Goal: Navigation & Orientation: Find specific page/section

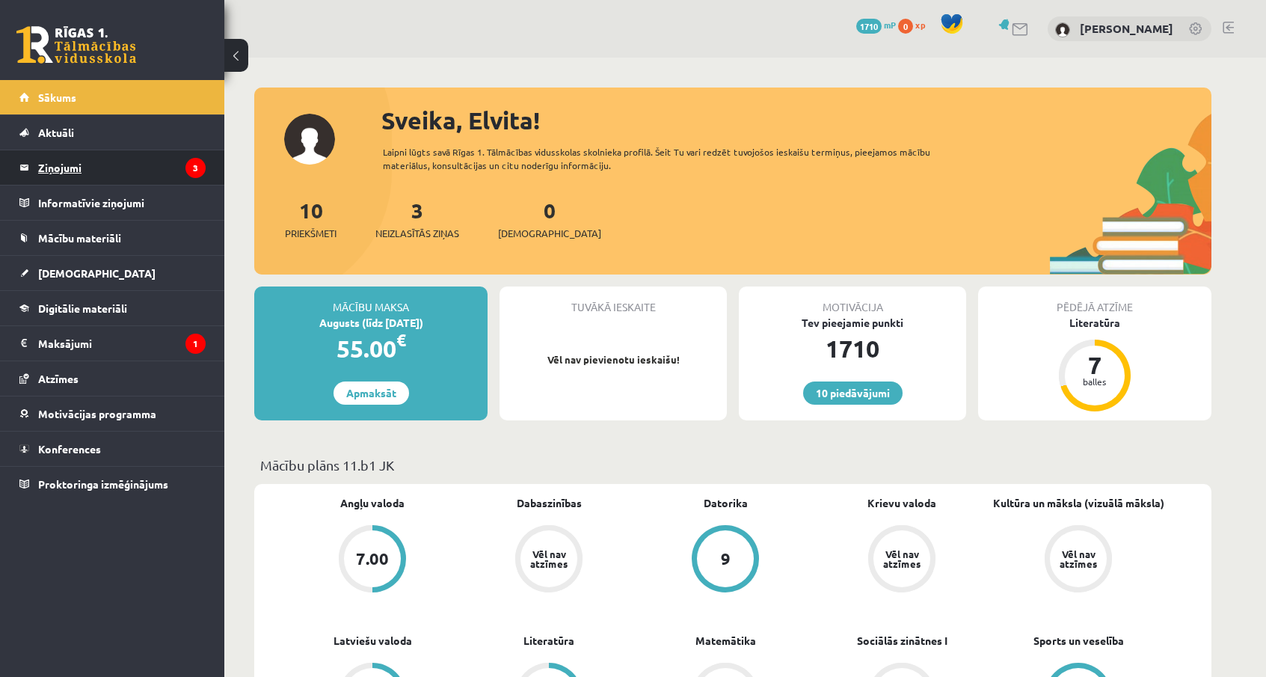
click at [196, 179] on legend "Ziņojumi 3" at bounding box center [121, 167] width 167 height 34
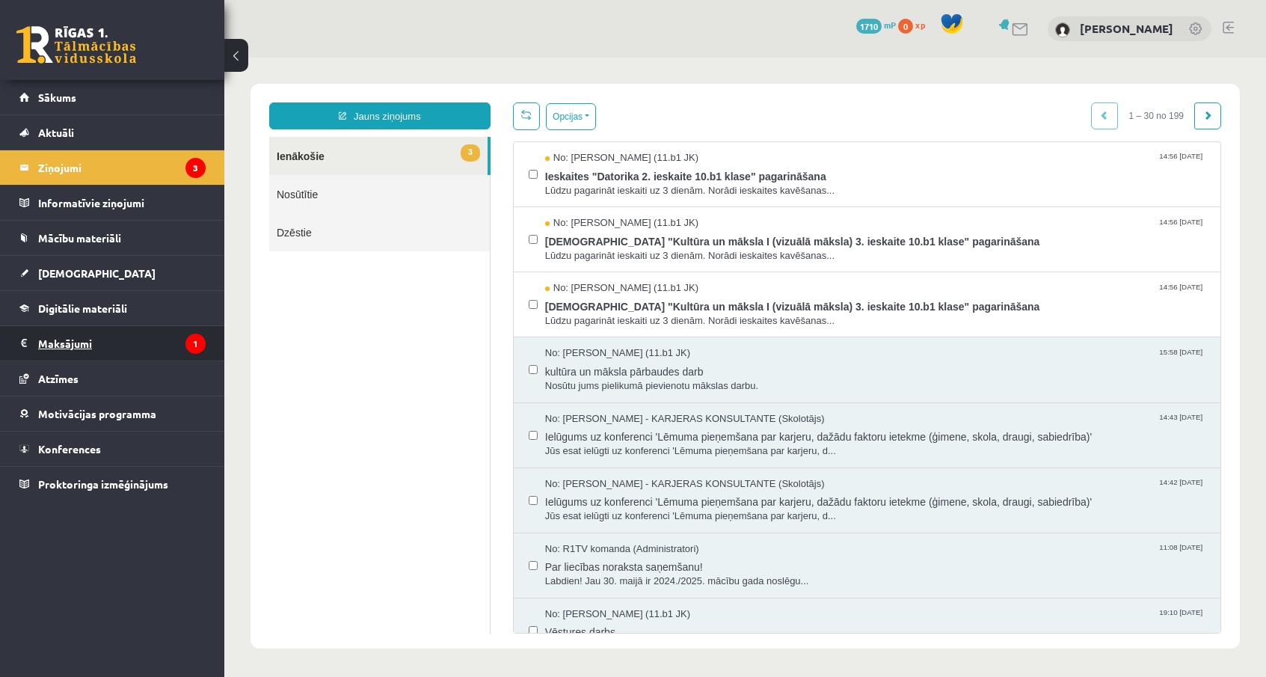
click at [156, 340] on legend "Maksājumi 1" at bounding box center [121, 343] width 167 height 34
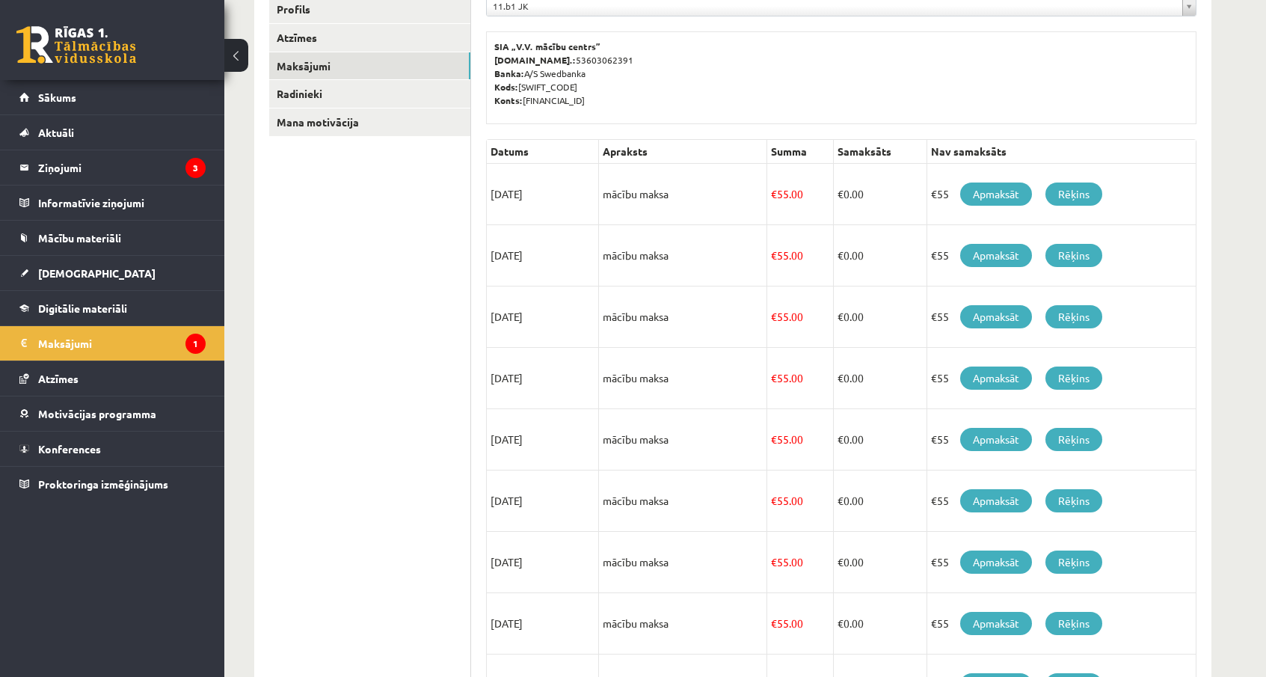
scroll to position [215, 0]
click at [115, 262] on link "[DEMOGRAPHIC_DATA]" at bounding box center [112, 273] width 186 height 34
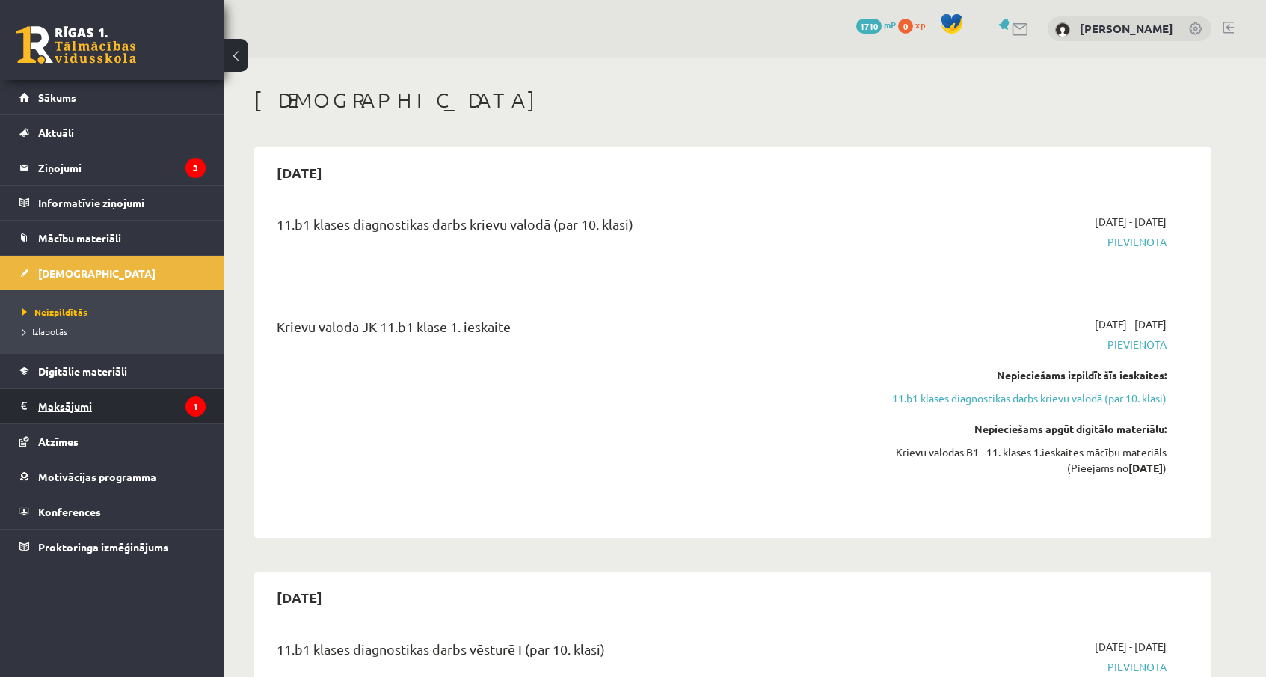
click at [105, 406] on legend "Maksājumi 1" at bounding box center [121, 406] width 167 height 34
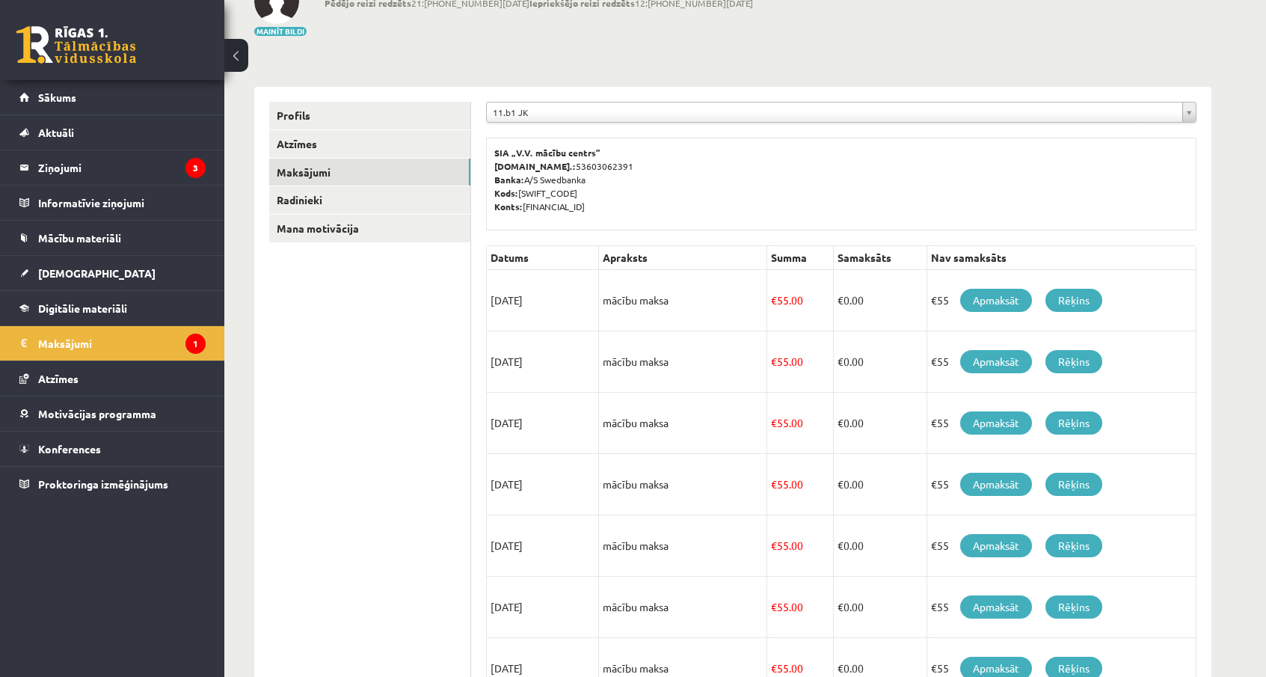
scroll to position [107, 0]
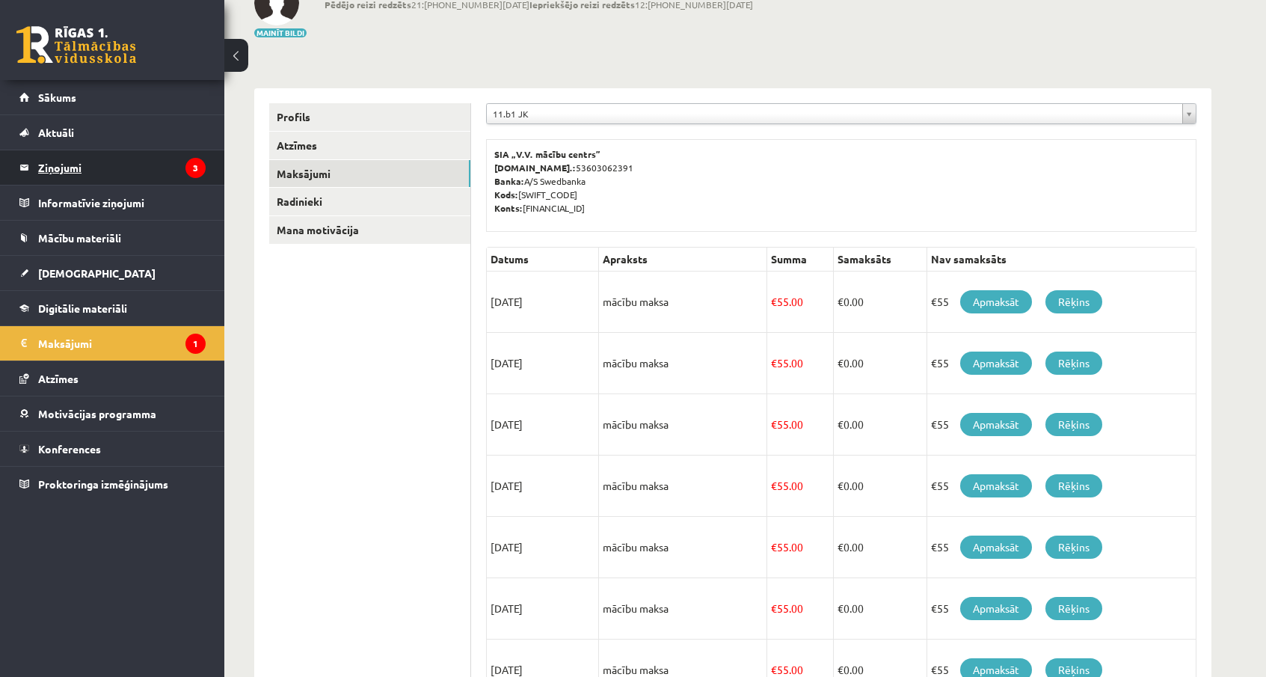
click at [153, 164] on legend "Ziņojumi 3" at bounding box center [121, 167] width 167 height 34
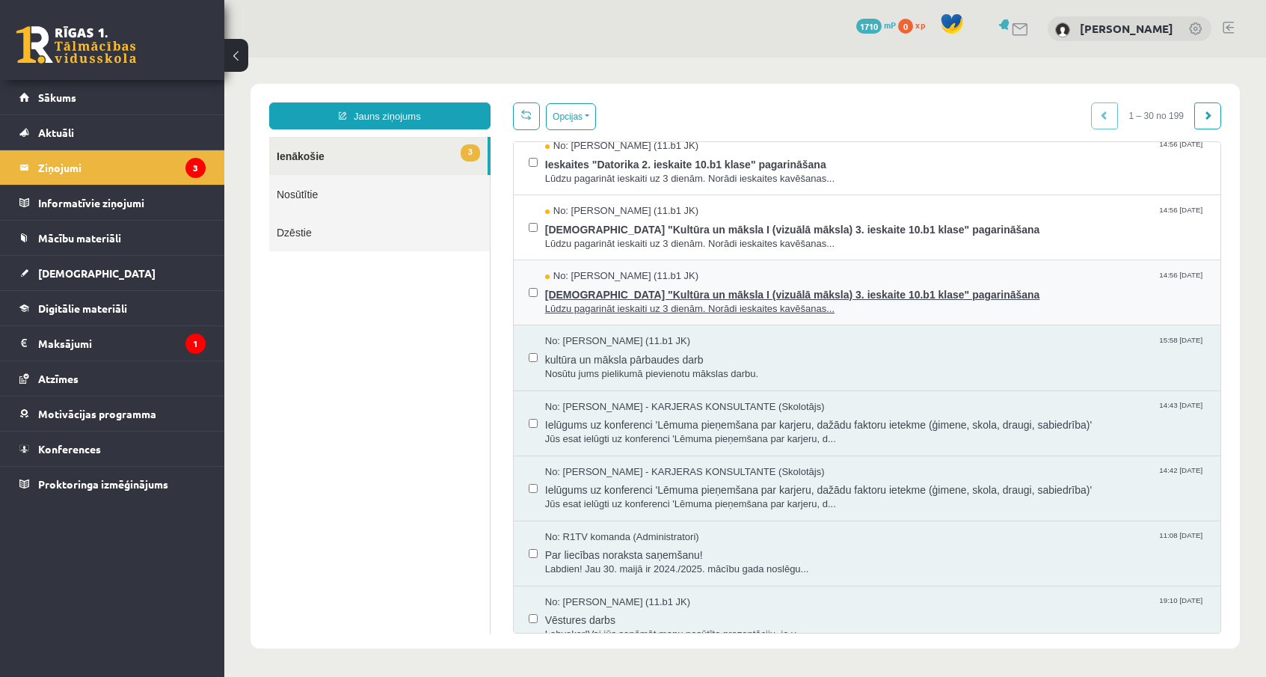
scroll to position [13, 0]
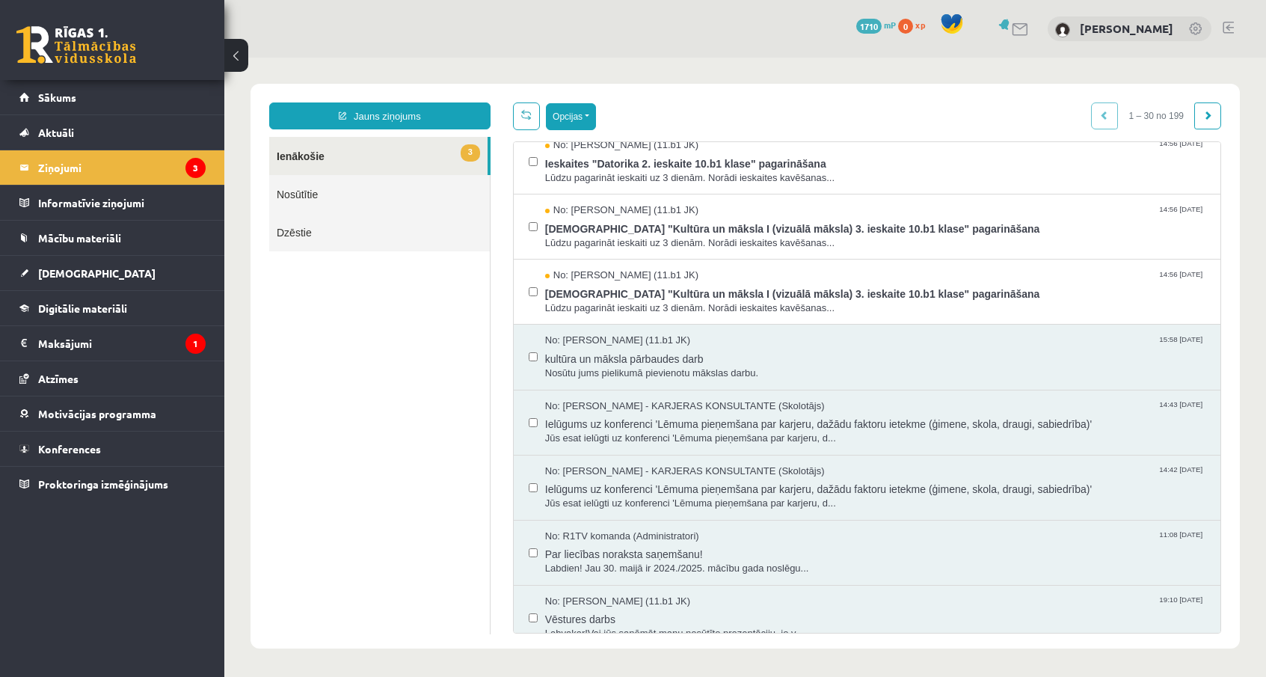
click at [573, 111] on button "Opcijas" at bounding box center [571, 116] width 50 height 27
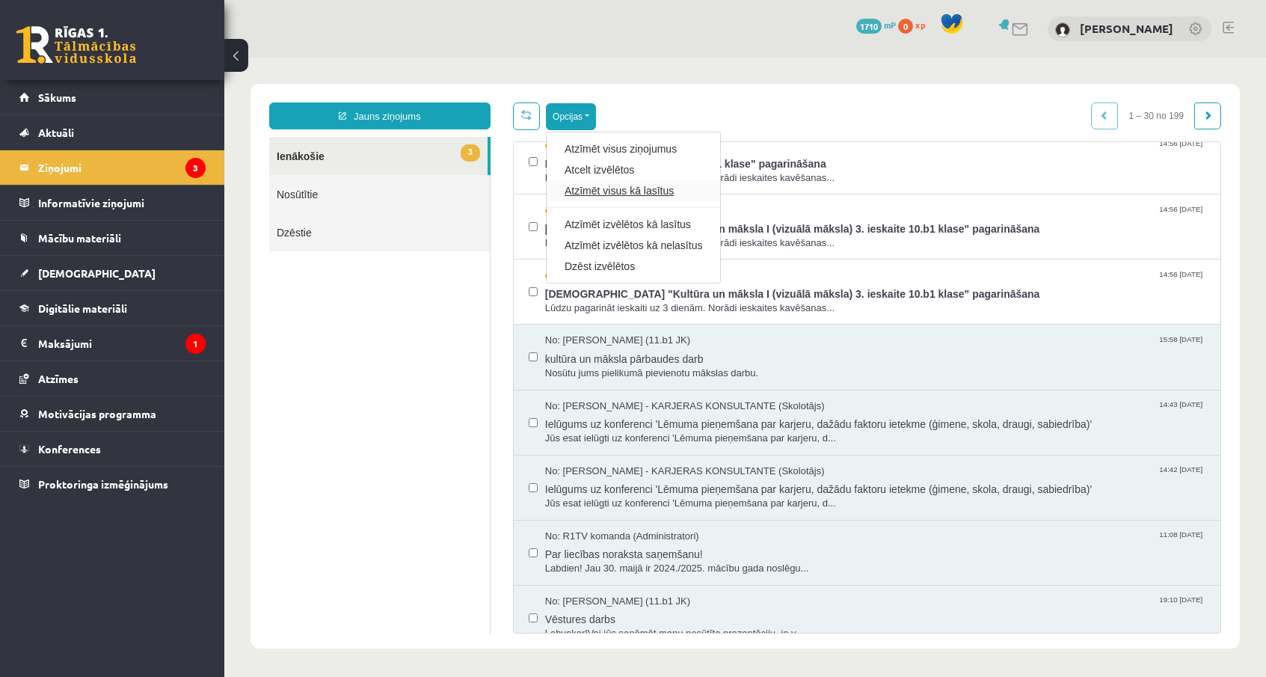
click at [591, 192] on link "Atzīmēt visus kā lasītus" at bounding box center [634, 190] width 138 height 15
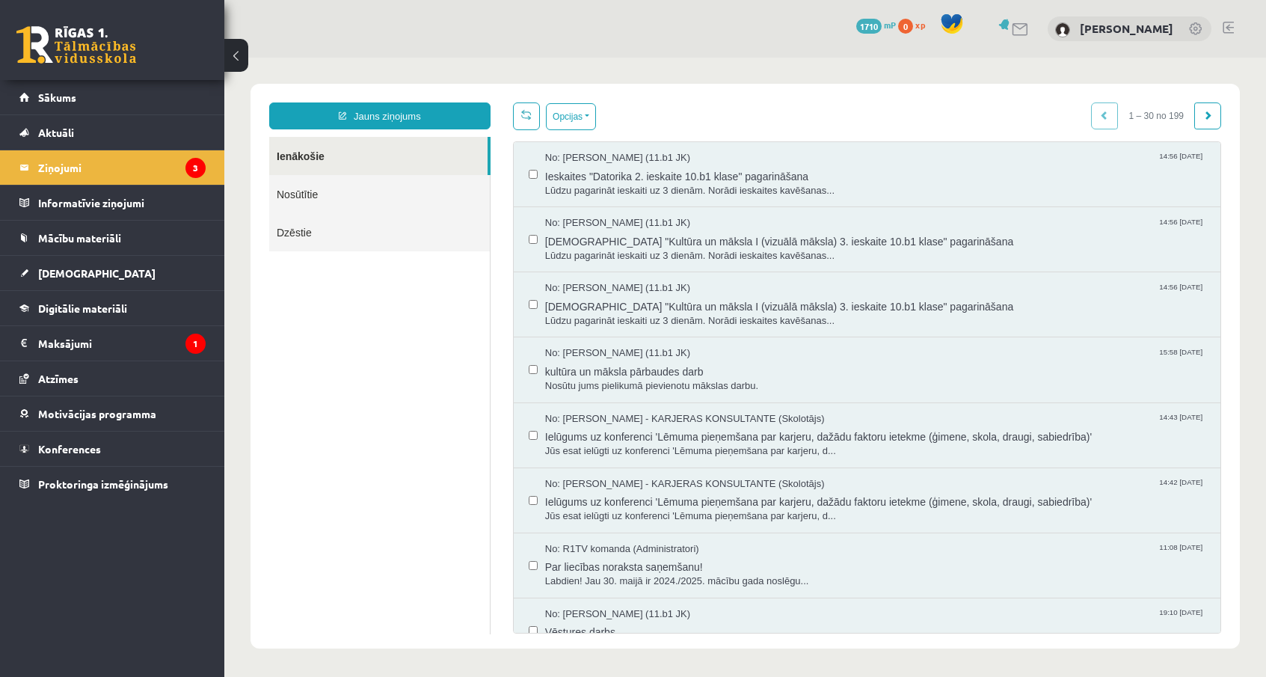
scroll to position [0, 0]
click at [150, 176] on legend "Ziņojumi 3" at bounding box center [121, 167] width 167 height 34
click at [161, 93] on link "Sākums" at bounding box center [112, 97] width 186 height 34
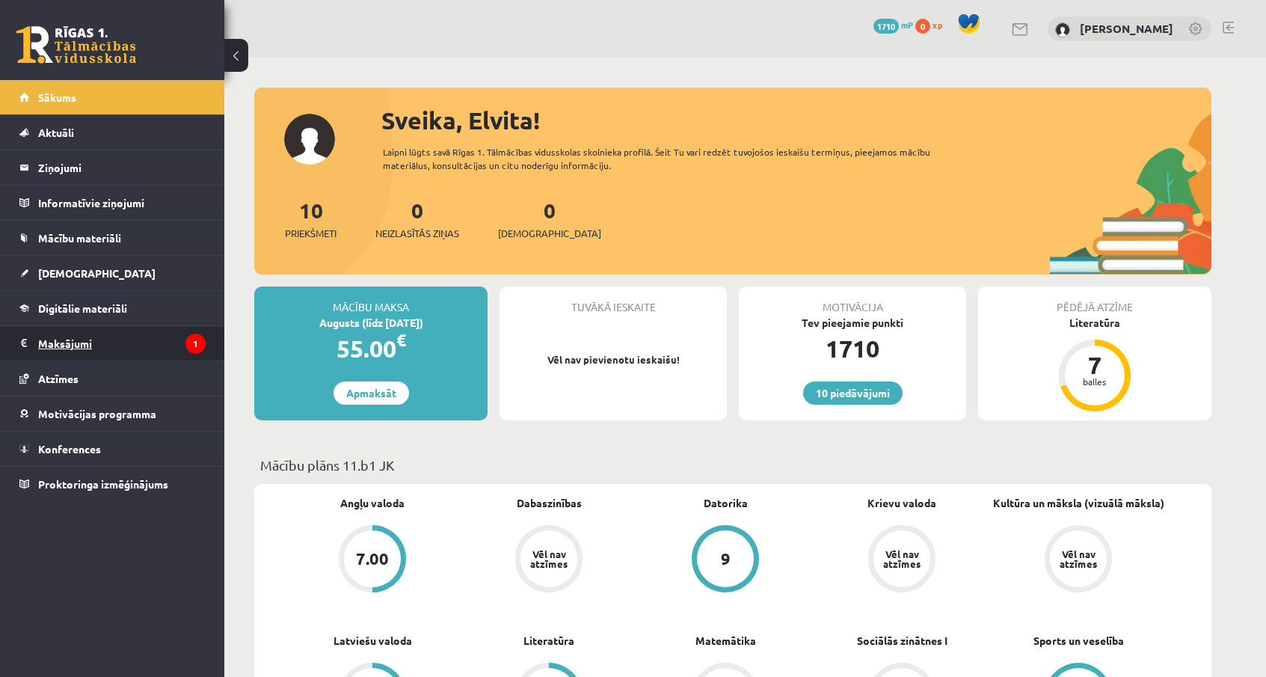
click at [179, 350] on legend "Maksājumi 1" at bounding box center [121, 343] width 167 height 34
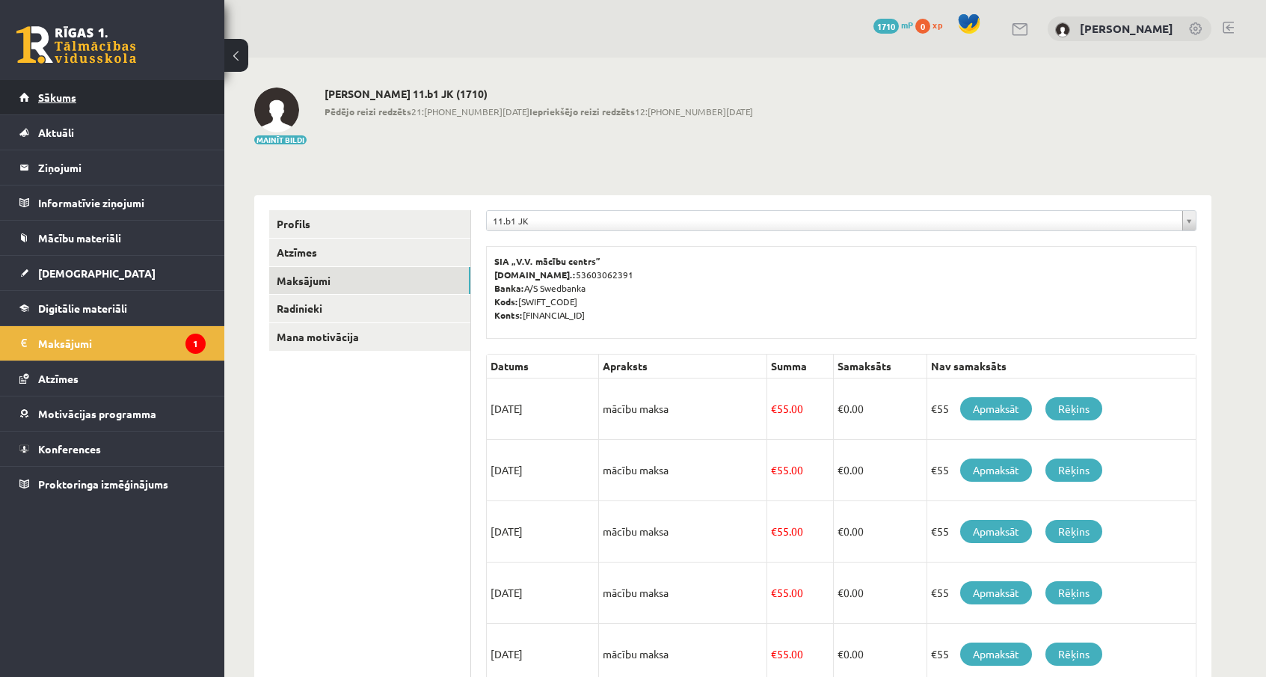
click at [69, 99] on span "Sākums" at bounding box center [57, 96] width 38 height 13
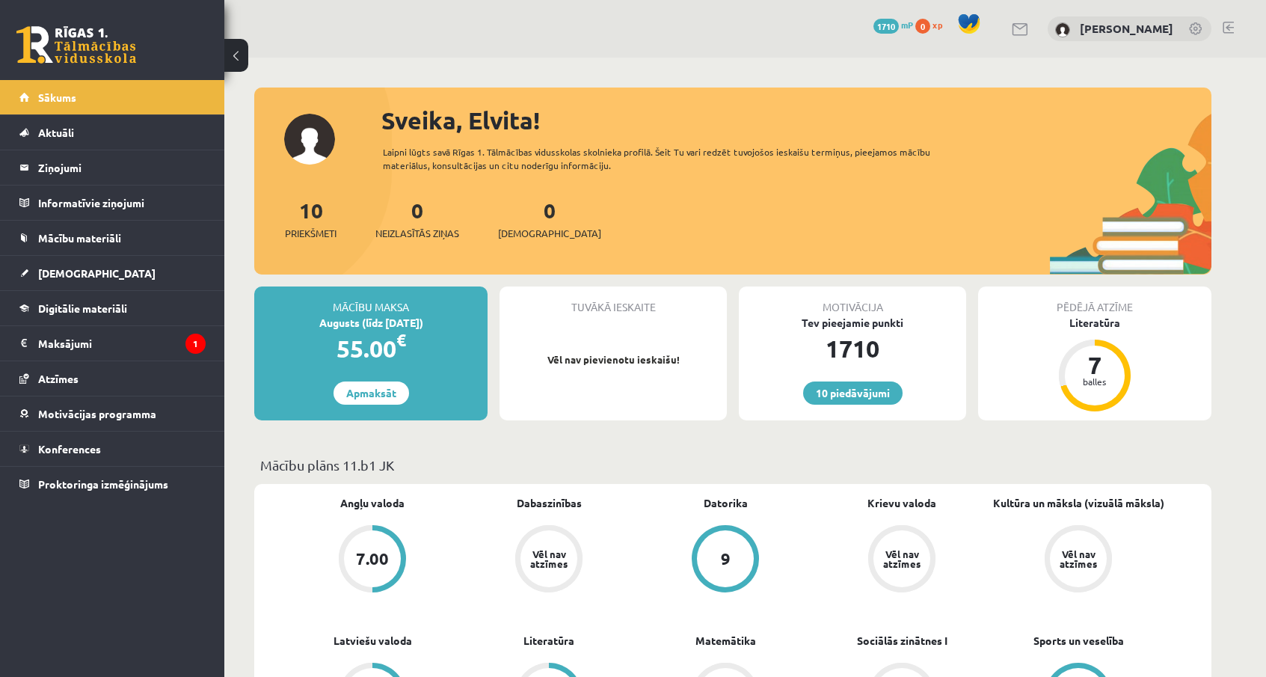
click at [241, 58] on button at bounding box center [236, 55] width 24 height 33
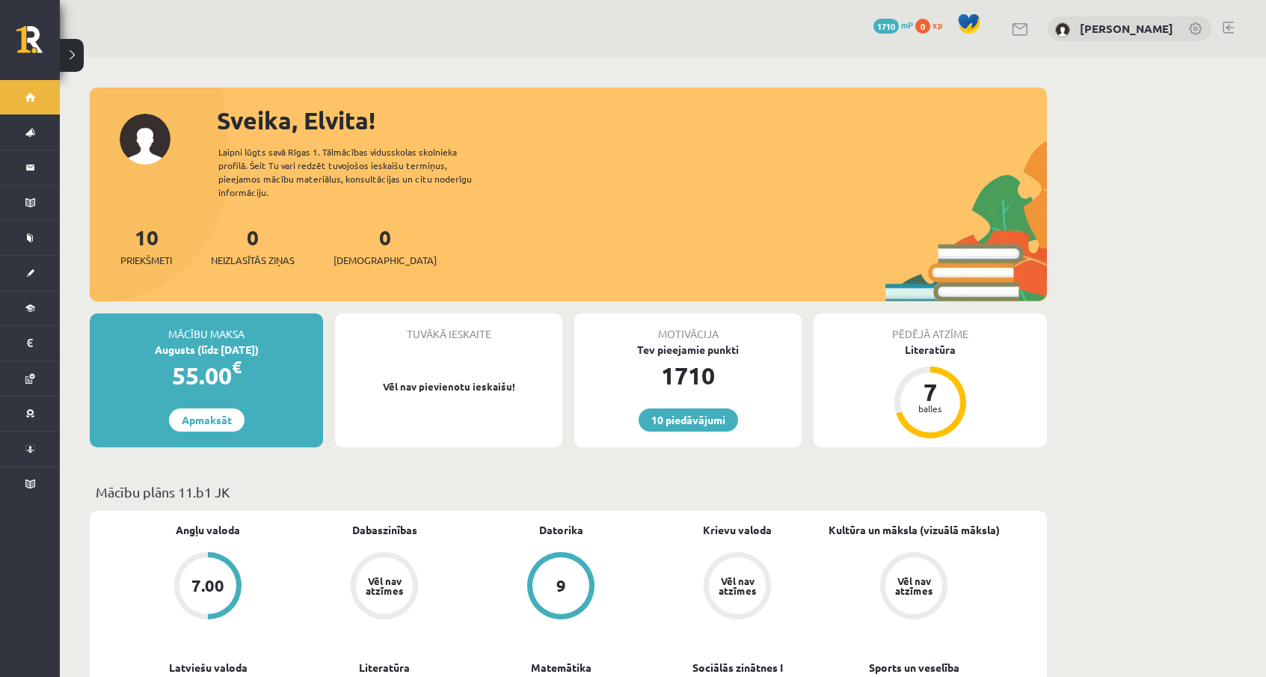
click at [76, 59] on button at bounding box center [72, 55] width 24 height 33
